Goal: Transaction & Acquisition: Book appointment/travel/reservation

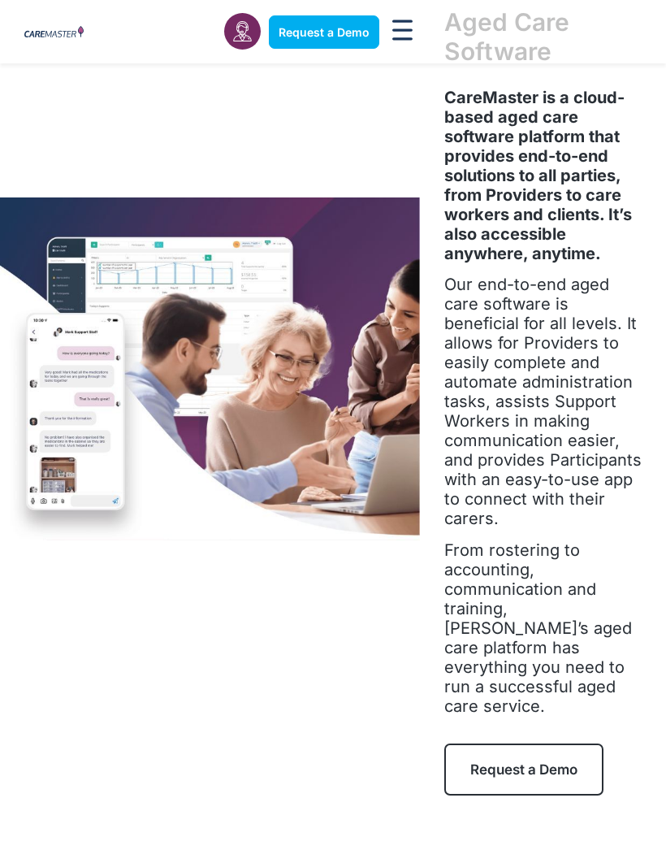
click at [553, 761] on span "Request a Demo" at bounding box center [523, 769] width 107 height 16
click at [534, 761] on span "Request a Demo" at bounding box center [523, 769] width 107 height 16
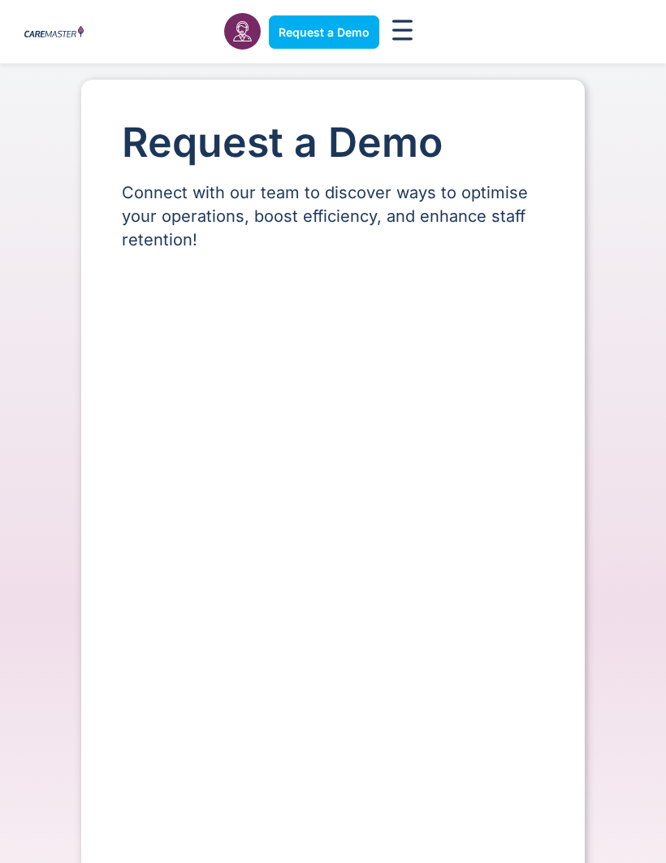
select select "**"
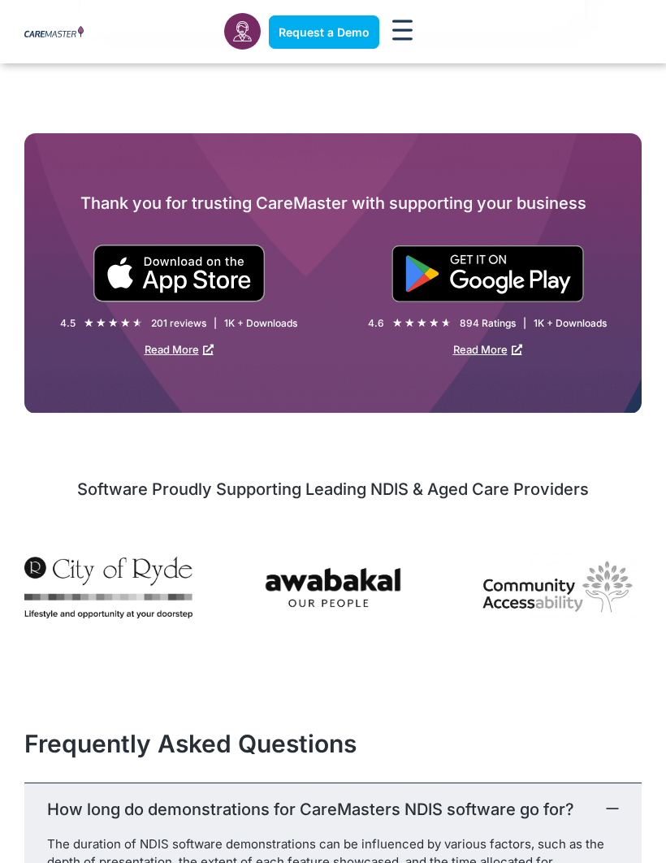
scroll to position [1129, 0]
